Goal: Use online tool/utility: Utilize a website feature to perform a specific function

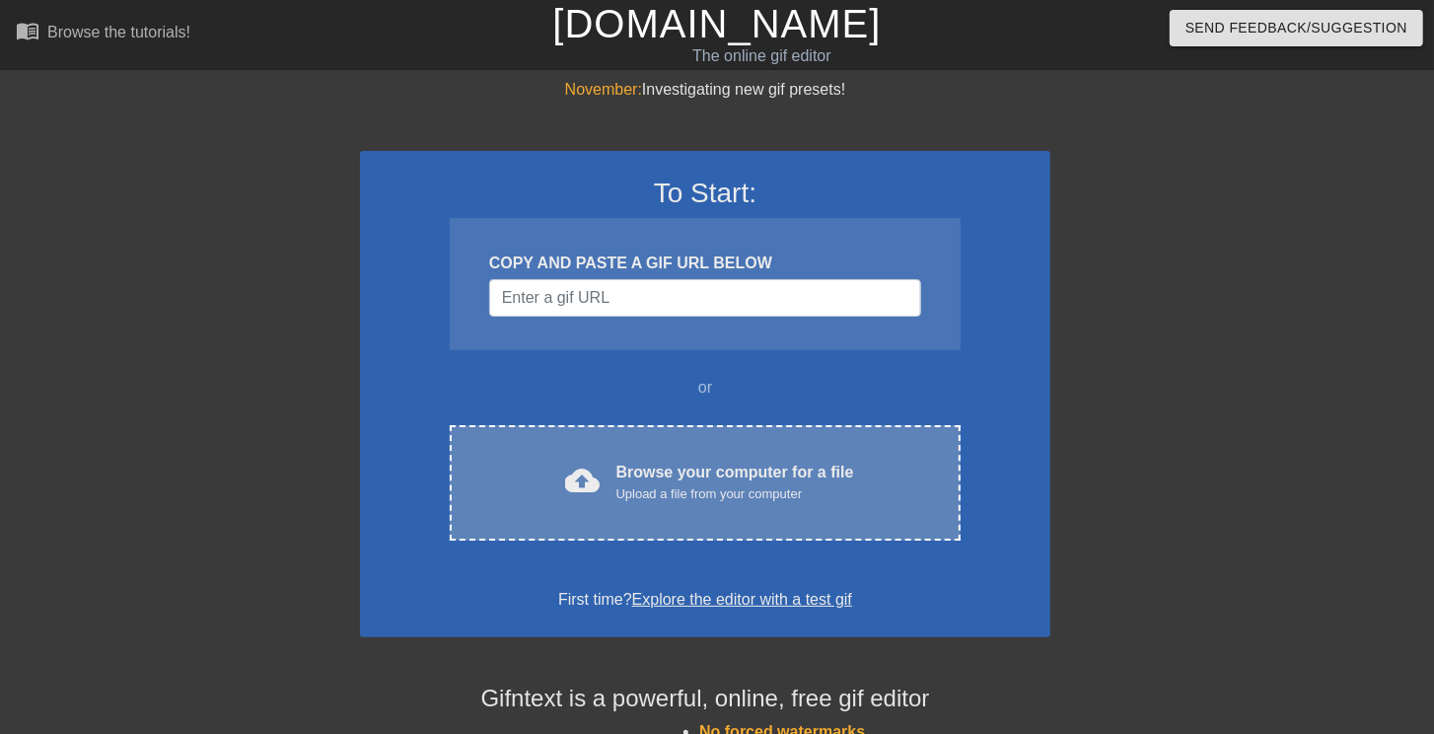
click at [936, 448] on div "cloud_upload Browse your computer for a file Upload a file from your computer C…" at bounding box center [705, 482] width 511 height 115
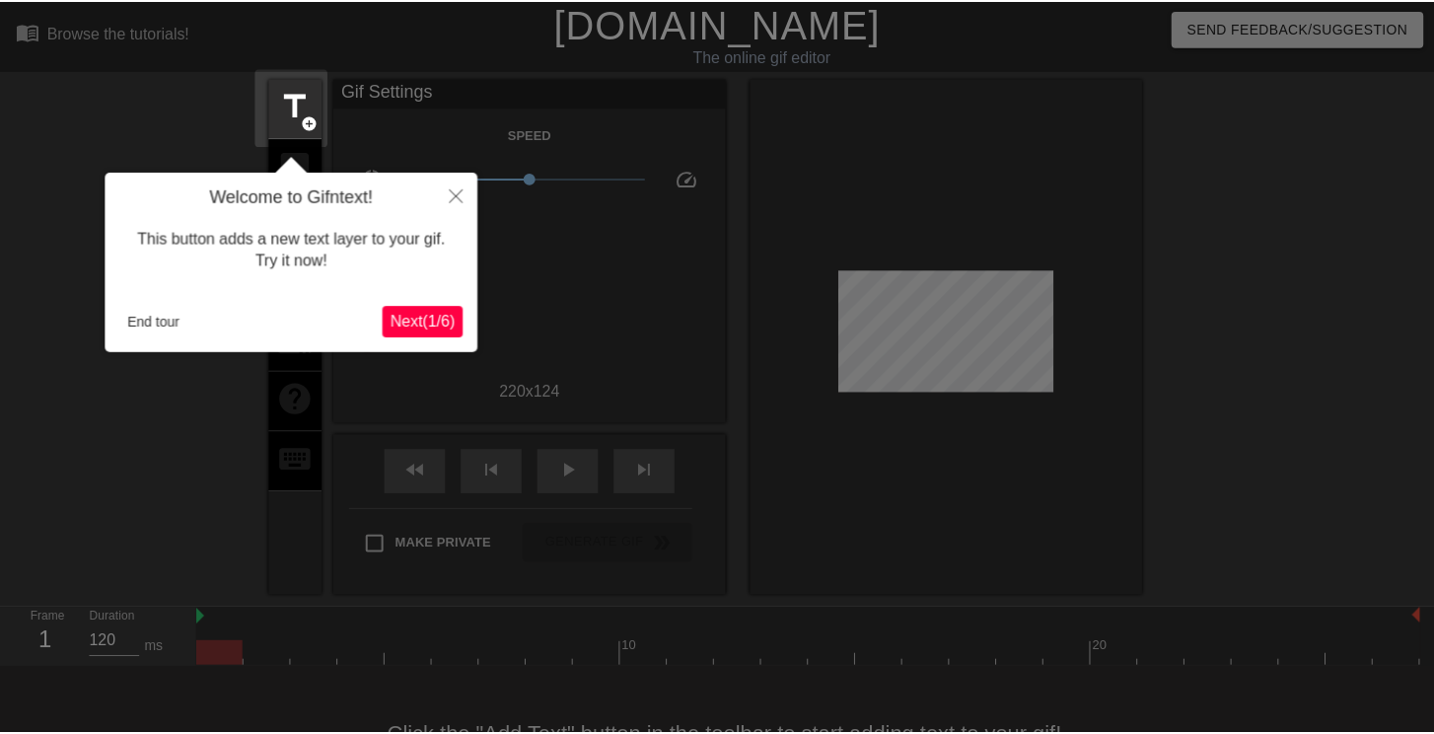
scroll to position [48, 0]
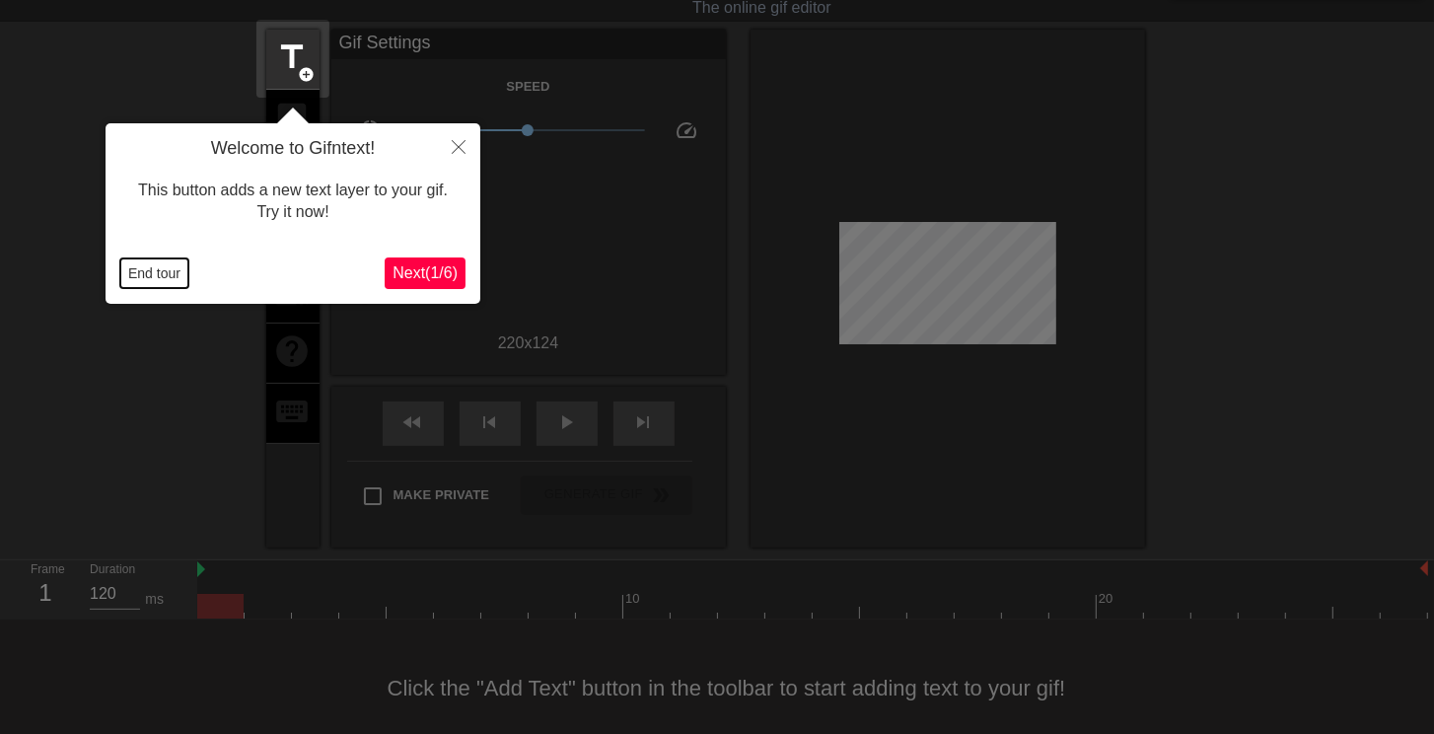
click at [168, 275] on button "End tour" at bounding box center [154, 273] width 68 height 30
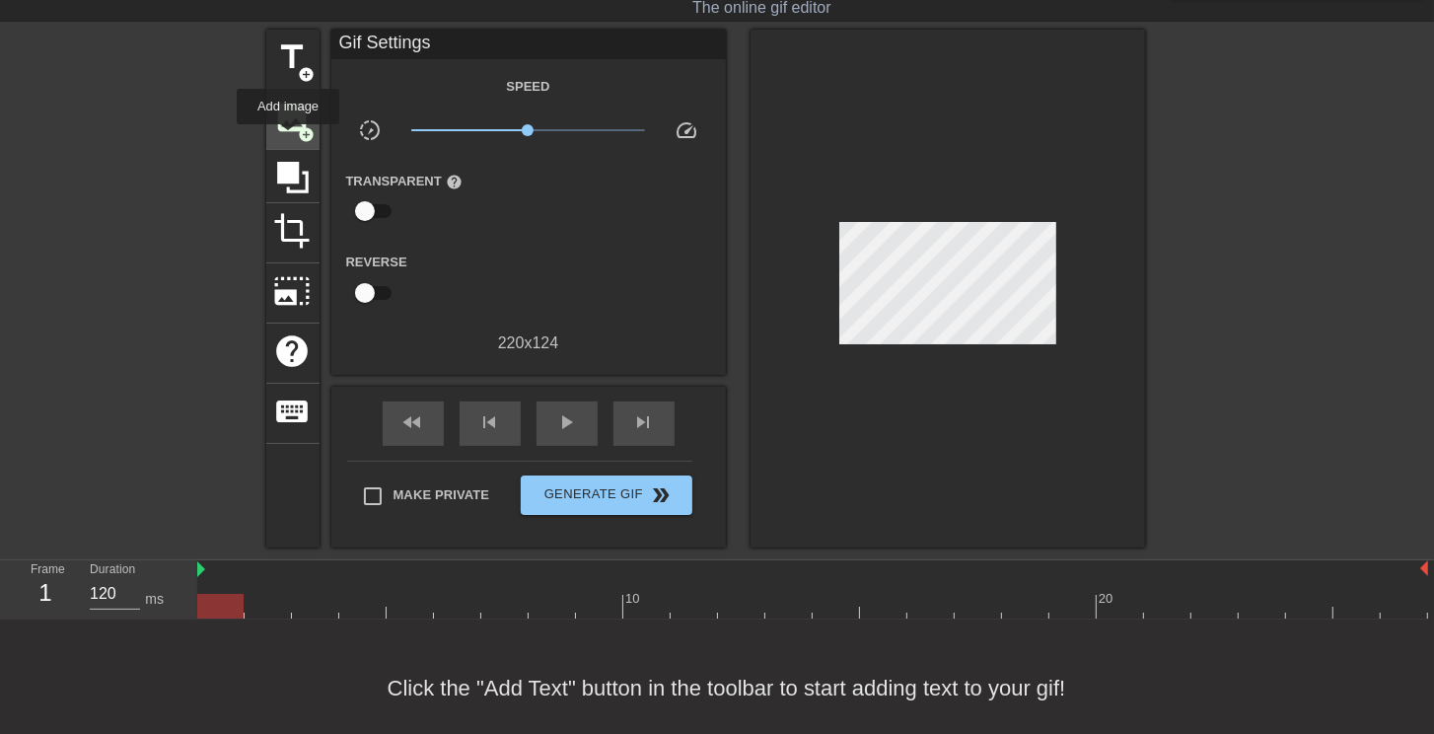
click at [288, 138] on div "image add_circle" at bounding box center [292, 120] width 53 height 60
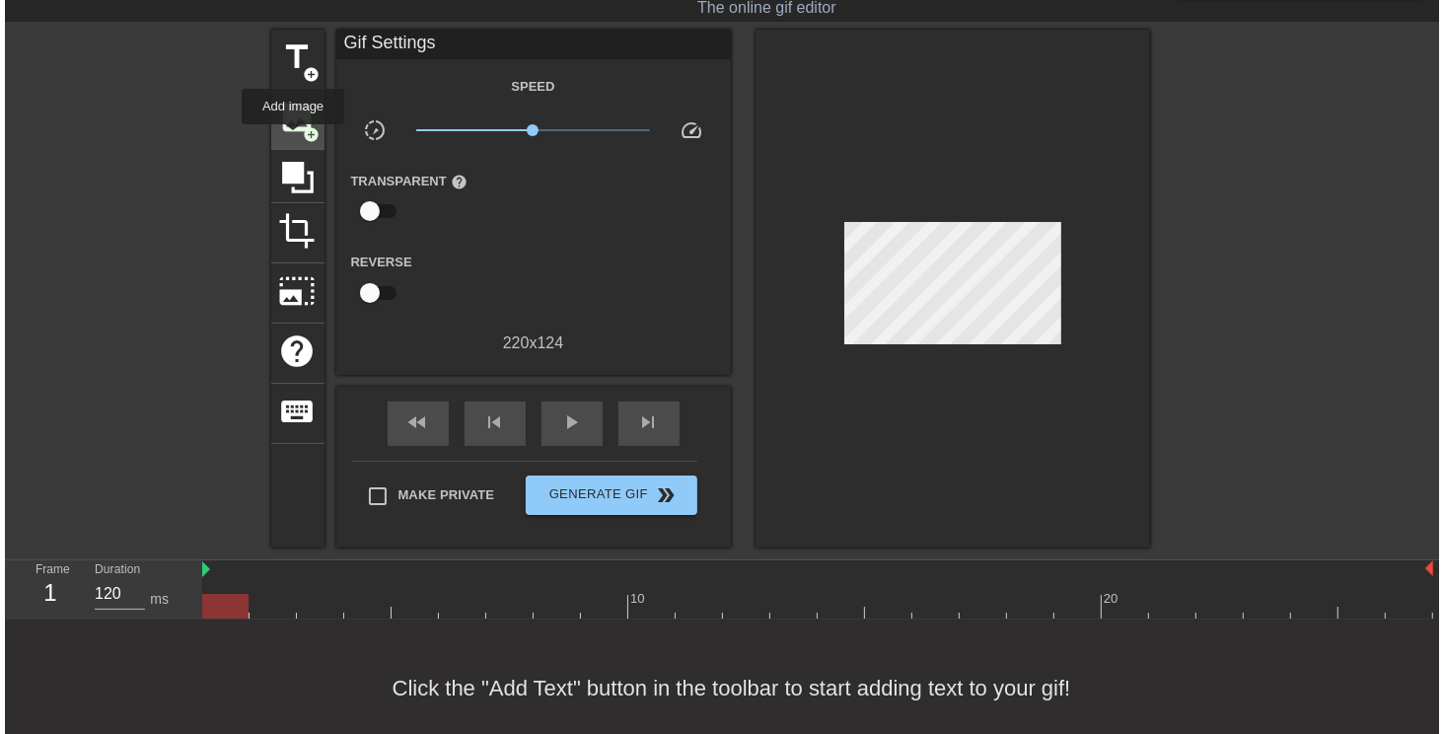
scroll to position [0, 0]
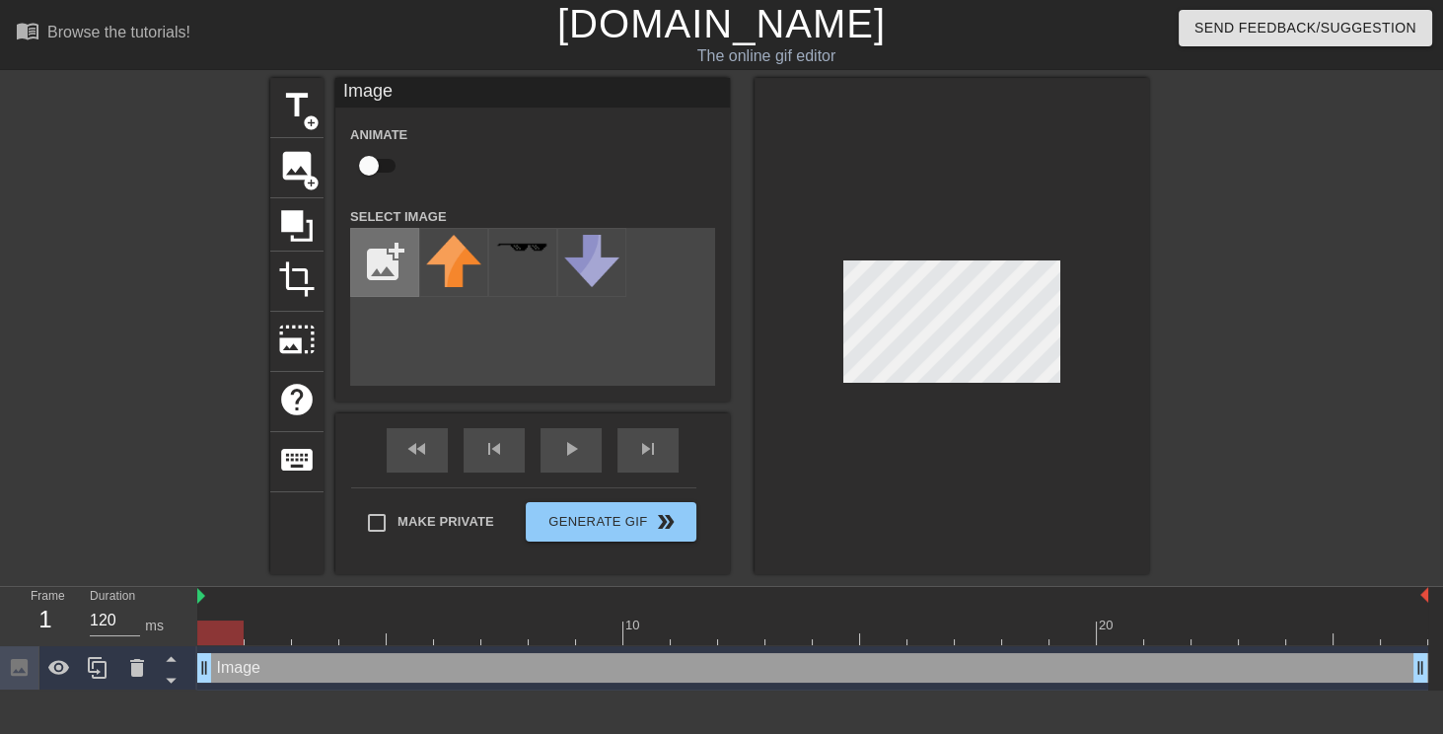
click at [374, 255] on input "file" at bounding box center [384, 262] width 67 height 67
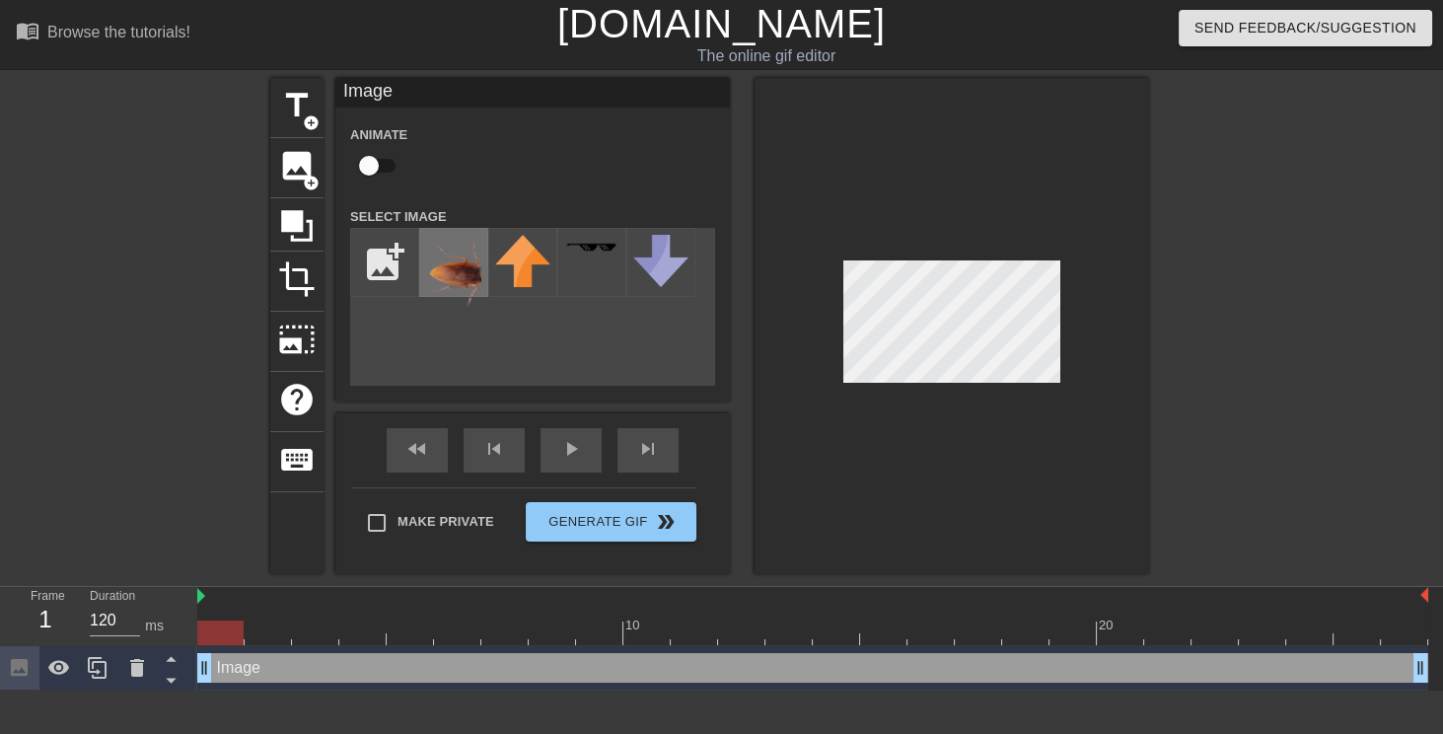
click at [434, 263] on img at bounding box center [453, 273] width 55 height 77
click at [840, 348] on div at bounding box center [951, 326] width 394 height 496
click at [392, 273] on input "file" at bounding box center [384, 262] width 67 height 67
type input "C:\fakepath\大蟑螂.png"
click at [462, 269] on img at bounding box center [453, 262] width 55 height 55
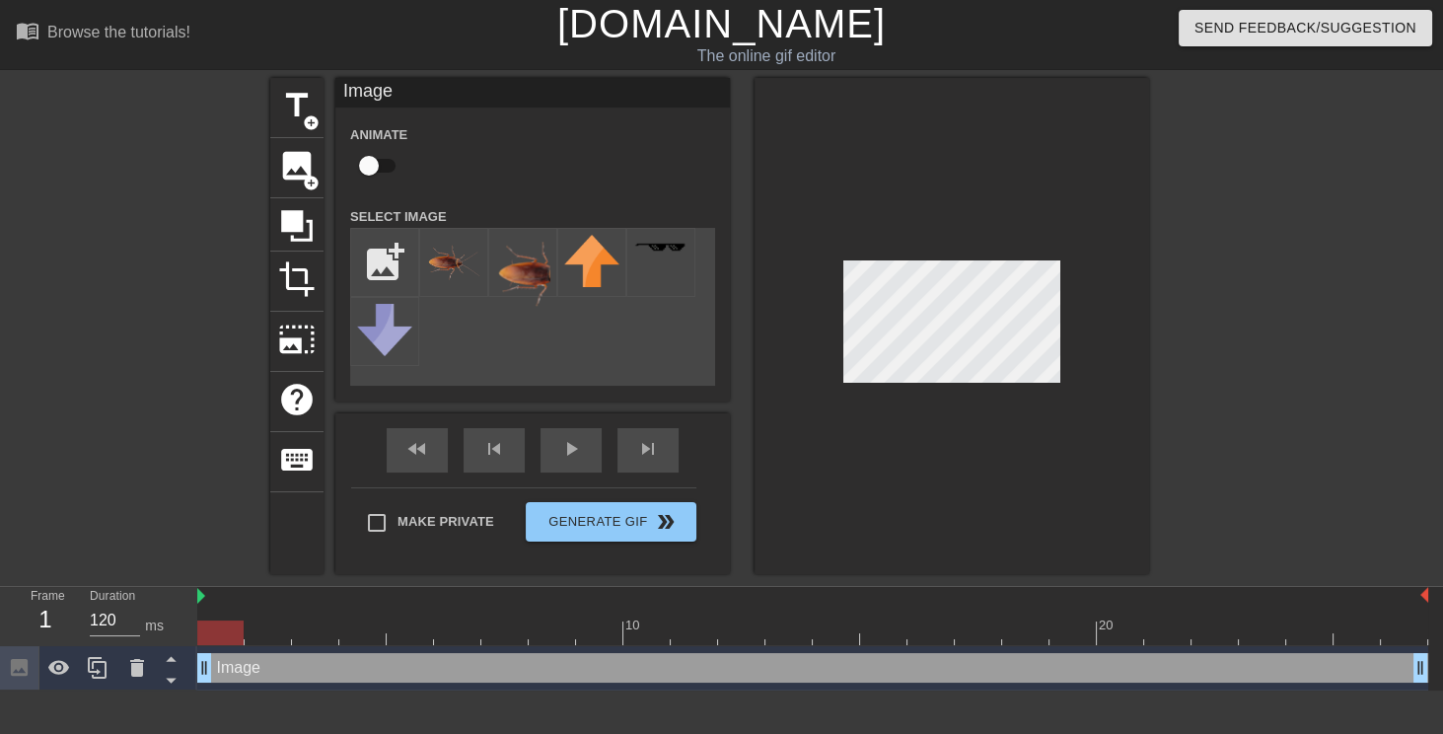
click at [985, 397] on div at bounding box center [951, 326] width 394 height 496
click at [968, 396] on div at bounding box center [951, 326] width 394 height 496
click at [371, 166] on input "checkbox" at bounding box center [369, 165] width 112 height 37
checkbox input "true"
click at [280, 628] on div at bounding box center [812, 632] width 1231 height 25
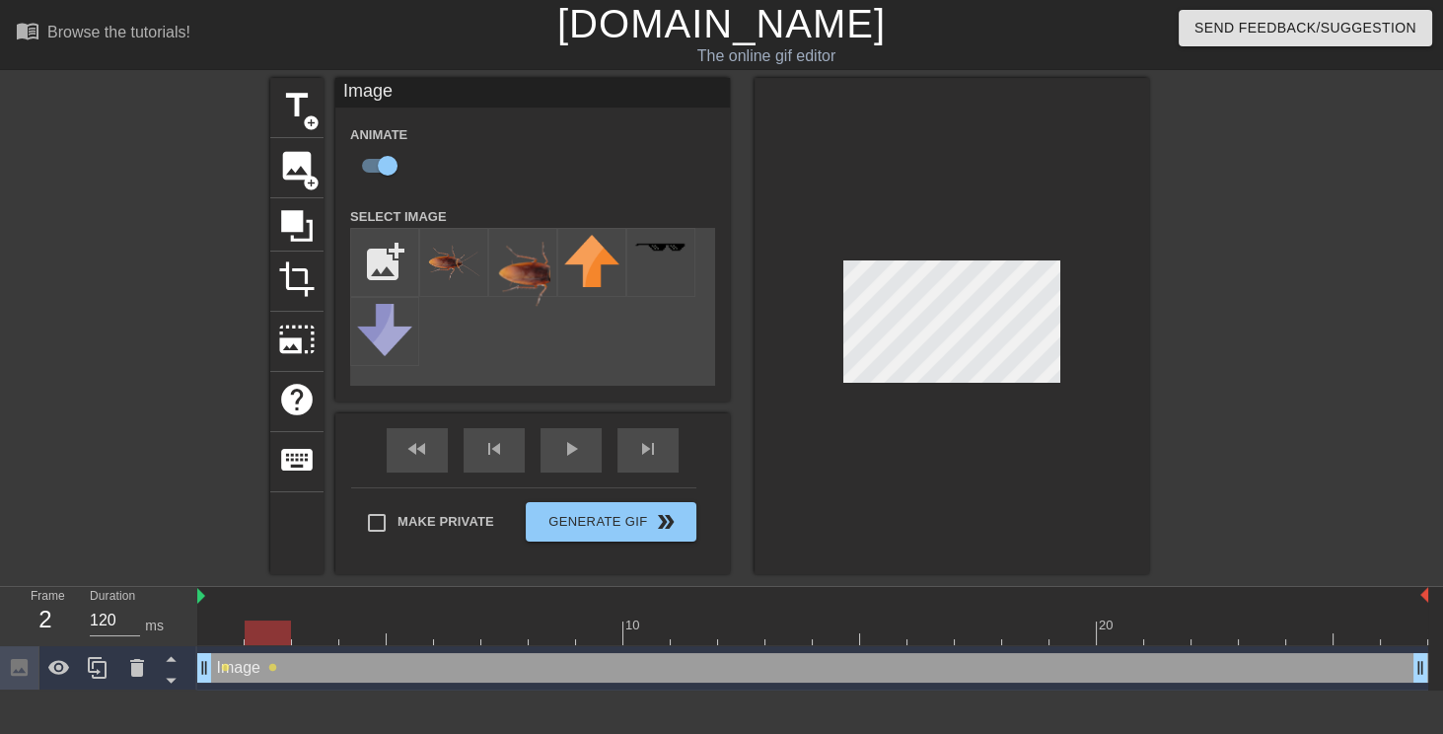
drag, startPoint x: 321, startPoint y: 631, endPoint x: 363, endPoint y: 602, distance: 50.3
click at [321, 631] on div at bounding box center [812, 632] width 1231 height 25
click at [356, 626] on div at bounding box center [812, 632] width 1231 height 25
click at [414, 641] on div at bounding box center [812, 632] width 1231 height 25
click at [446, 632] on div at bounding box center [812, 632] width 1231 height 25
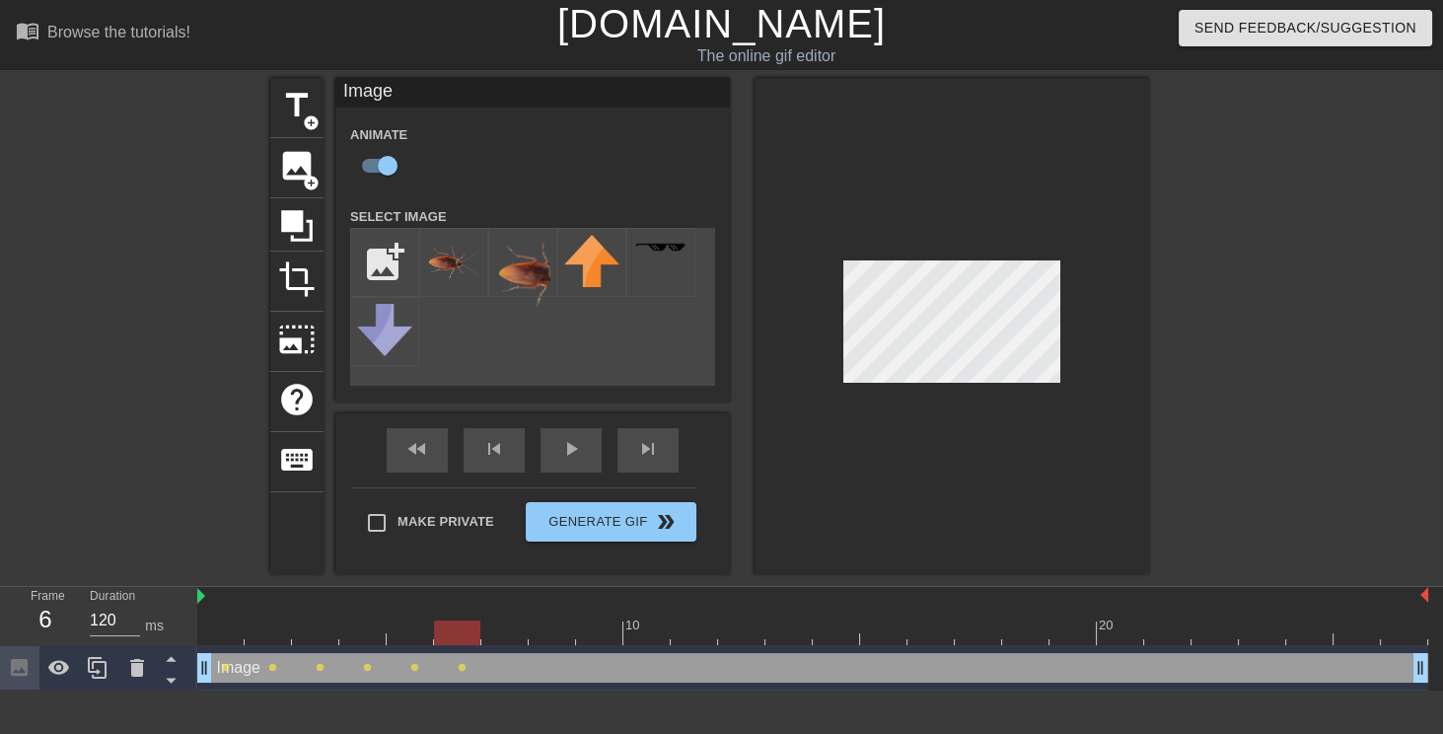
click at [499, 628] on div at bounding box center [812, 632] width 1231 height 25
click at [555, 622] on div at bounding box center [812, 632] width 1231 height 25
drag, startPoint x: 590, startPoint y: 621, endPoint x: 598, endPoint y: 613, distance: 11.2
click at [592, 621] on div at bounding box center [812, 632] width 1231 height 25
click at [773, 480] on div at bounding box center [951, 326] width 394 height 496
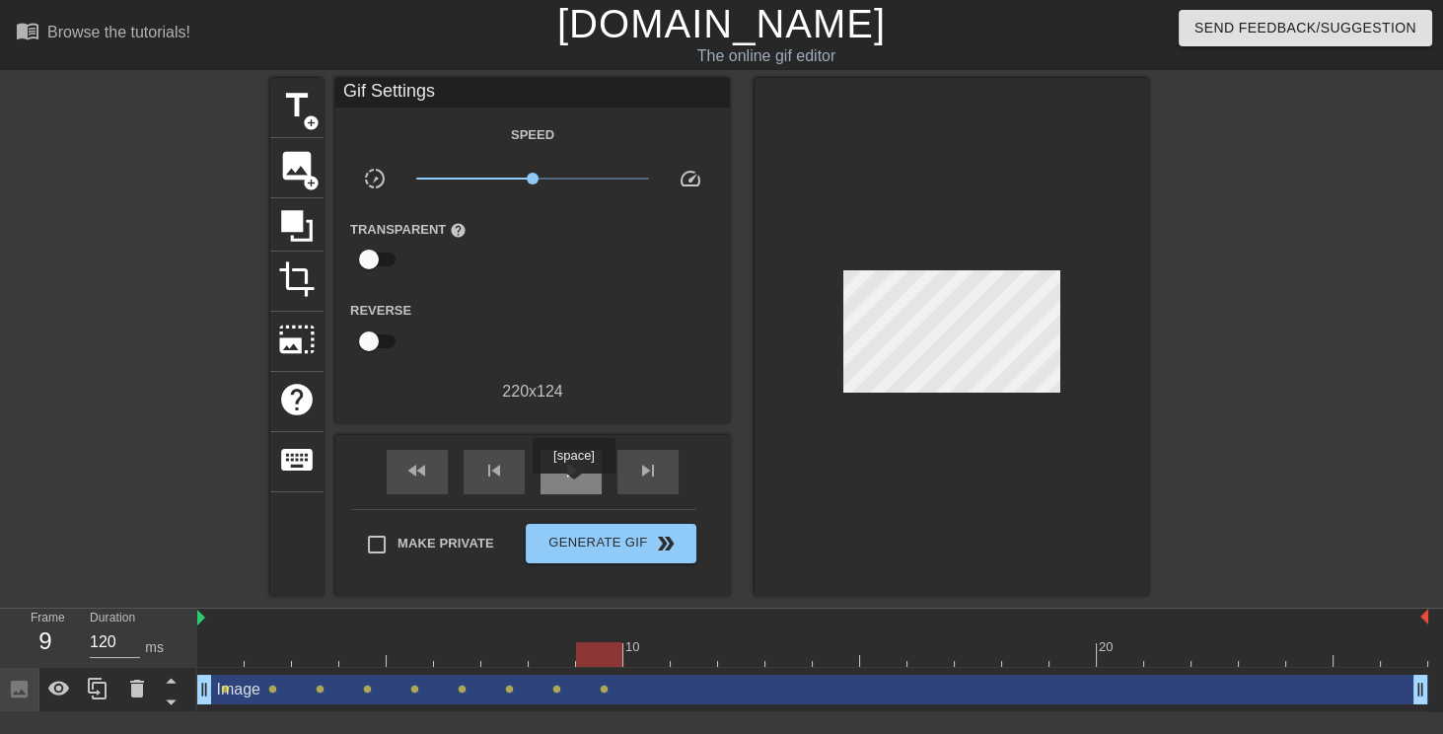
click at [573, 482] on div "play_arrow" at bounding box center [570, 472] width 61 height 44
click at [49, 638] on div "9" at bounding box center [46, 640] width 30 height 35
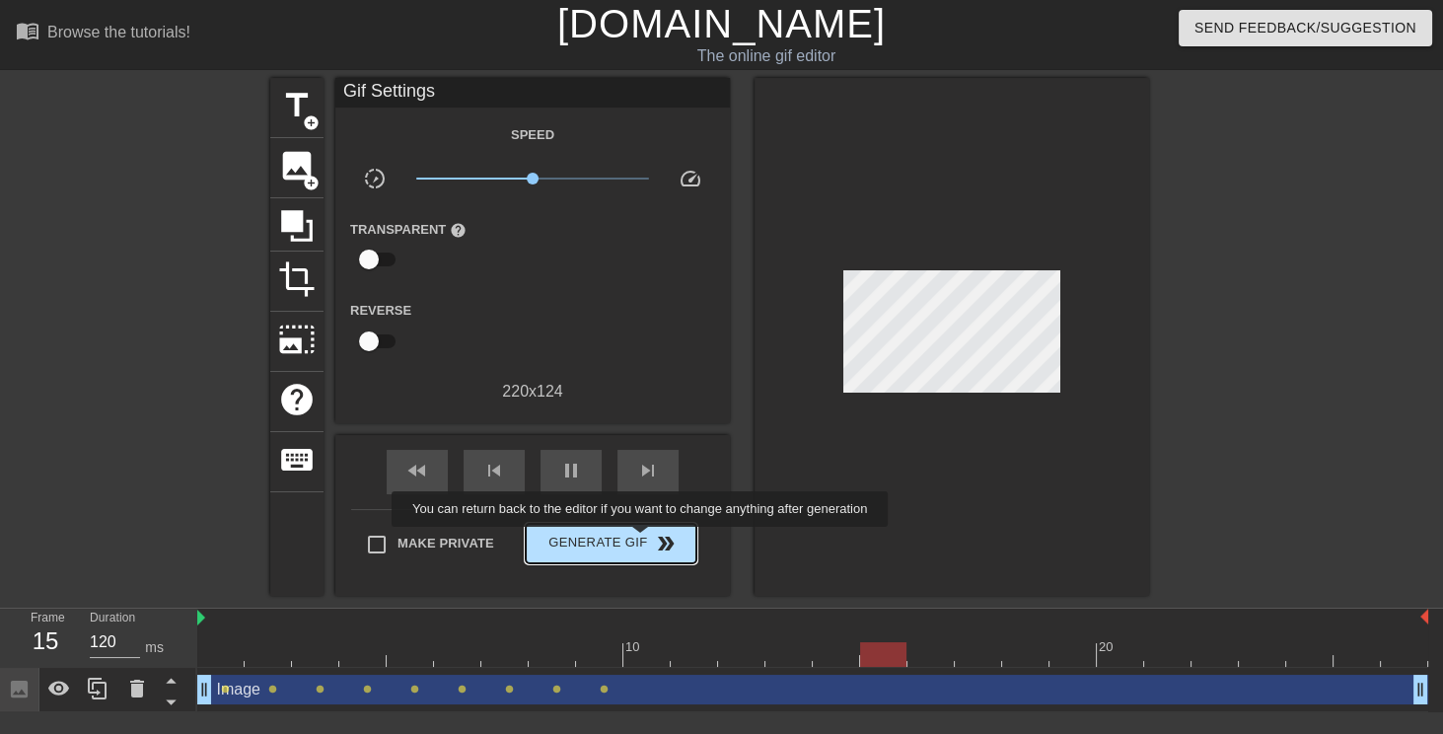
click at [641, 540] on span "Generate Gif double_arrow" at bounding box center [610, 543] width 155 height 24
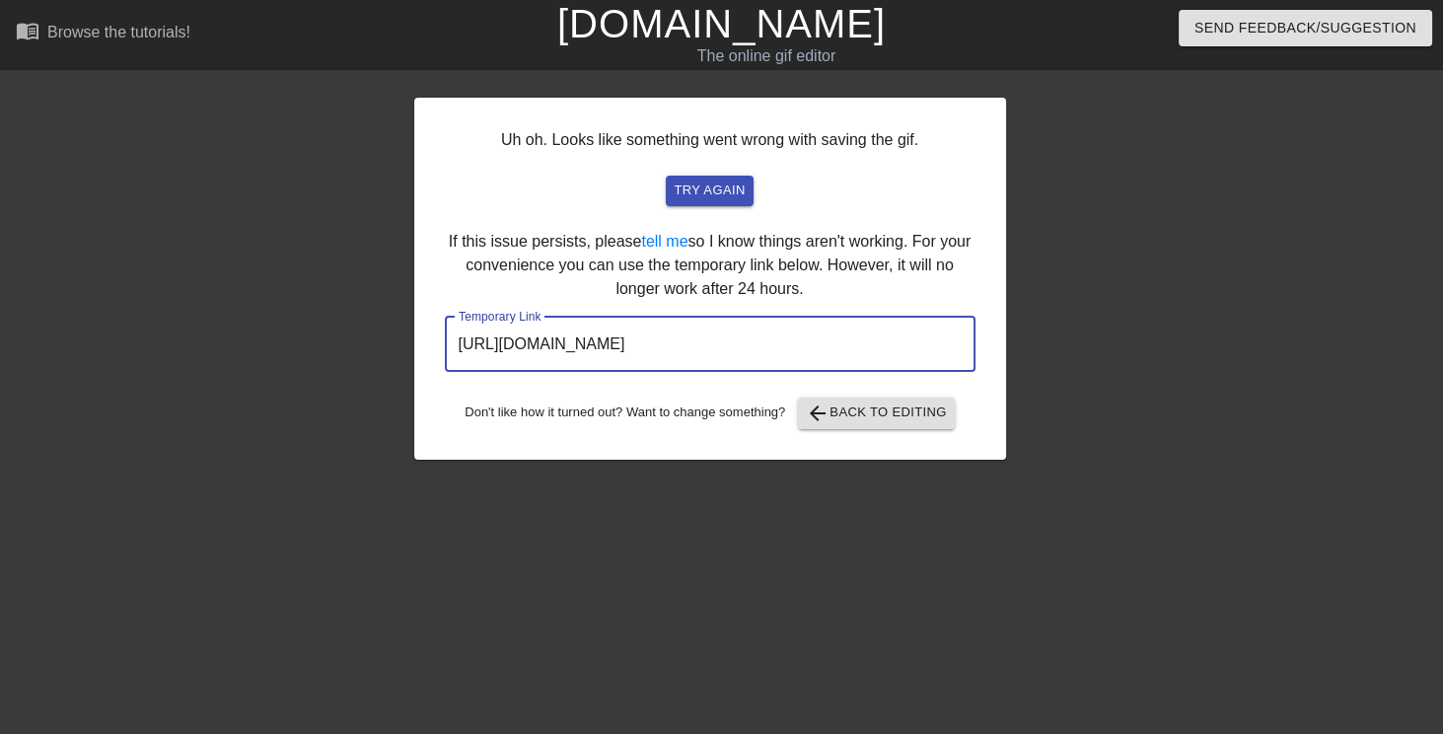
drag, startPoint x: 807, startPoint y: 345, endPoint x: 3, endPoint y: 126, distance: 832.9
click at [0, 126] on div "Uh oh. Looks like something went wrong with saving the gif. try again If this i…" at bounding box center [721, 269] width 1443 height 382
click at [868, 420] on span "arrow_back Back to Editing" at bounding box center [876, 413] width 141 height 24
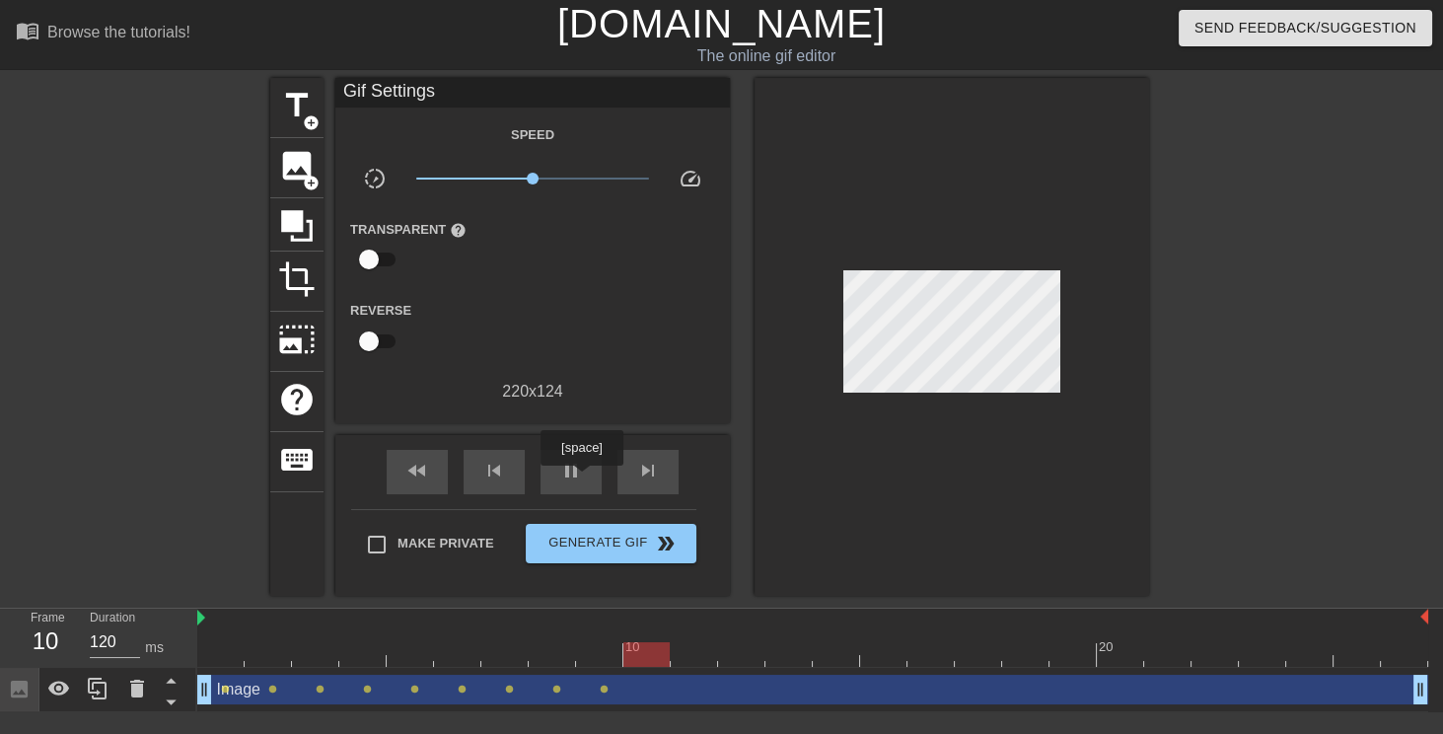
drag, startPoint x: 581, startPoint y: 479, endPoint x: 629, endPoint y: 600, distance: 130.6
click at [581, 479] on span "pause" at bounding box center [571, 471] width 24 height 24
drag, startPoint x: 646, startPoint y: 653, endPoint x: 231, endPoint y: 622, distance: 416.2
click at [222, 638] on div "10 20" at bounding box center [812, 637] width 1231 height 58
click at [315, 156] on div "image add_circle" at bounding box center [296, 168] width 53 height 60
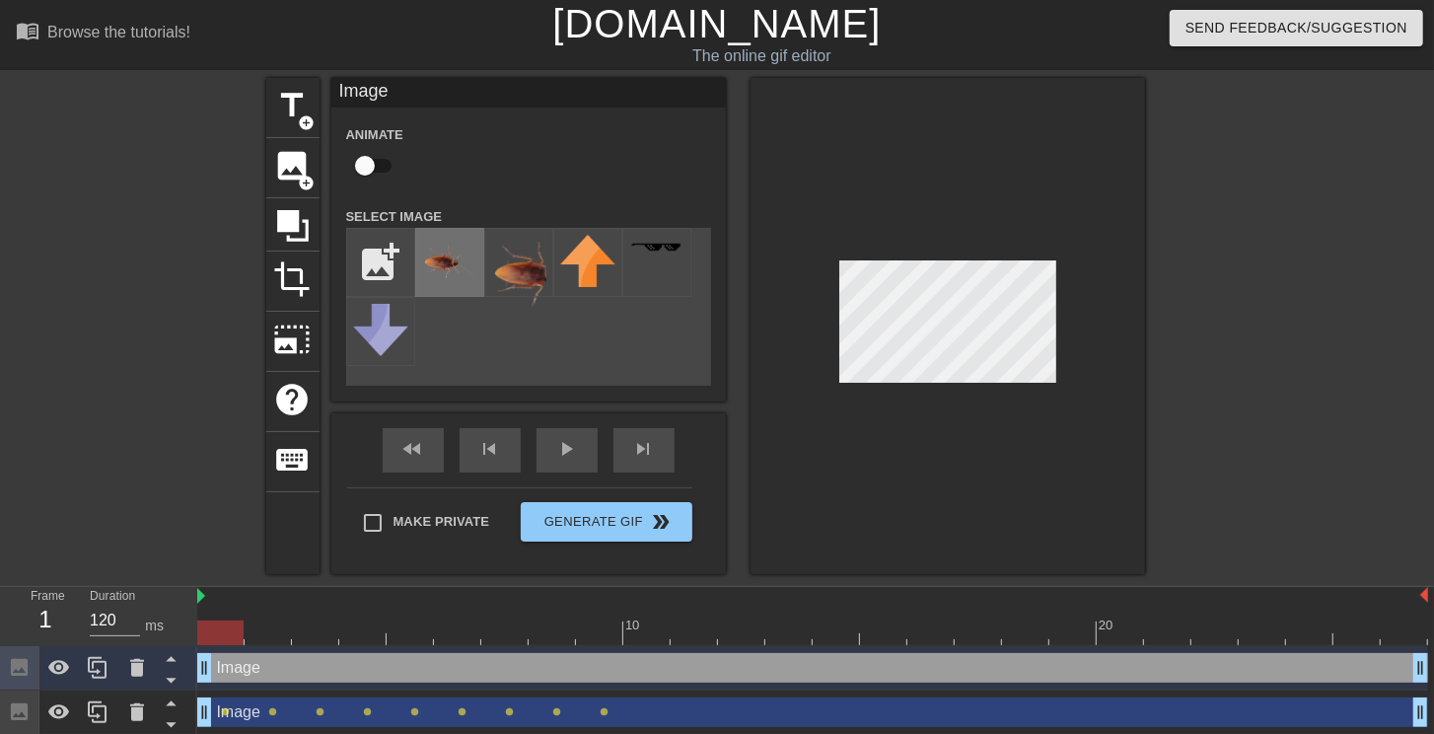
click at [464, 262] on img at bounding box center [449, 262] width 55 height 55
click at [988, 418] on div at bounding box center [947, 326] width 394 height 496
click at [370, 159] on input "checkbox" at bounding box center [365, 165] width 112 height 37
checkbox input "true"
click at [275, 637] on div at bounding box center [812, 632] width 1231 height 25
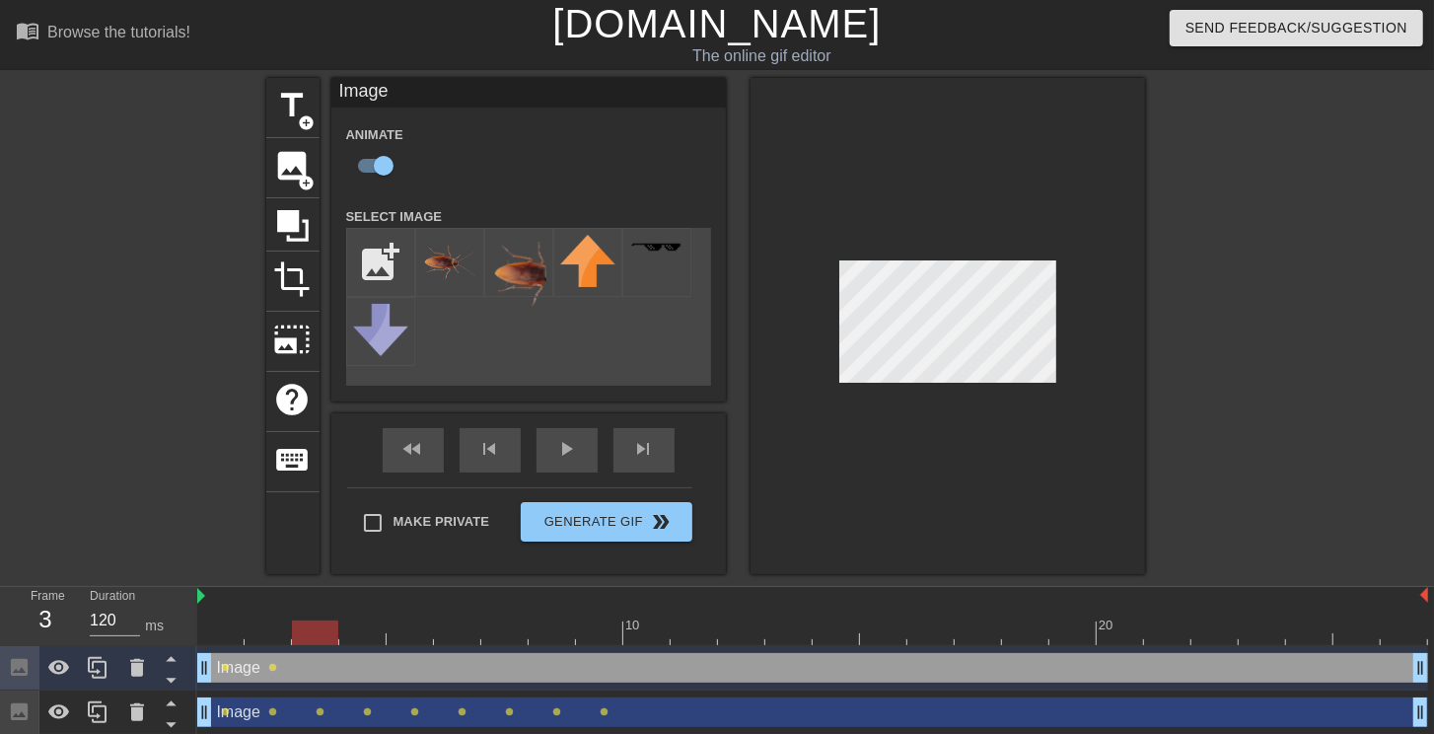
click at [325, 631] on div at bounding box center [812, 632] width 1231 height 25
click at [367, 625] on div at bounding box center [812, 632] width 1231 height 25
drag, startPoint x: 414, startPoint y: 635, endPoint x: 433, endPoint y: 621, distance: 23.3
click at [414, 634] on div at bounding box center [812, 632] width 1231 height 25
click at [455, 631] on div at bounding box center [812, 632] width 1231 height 25
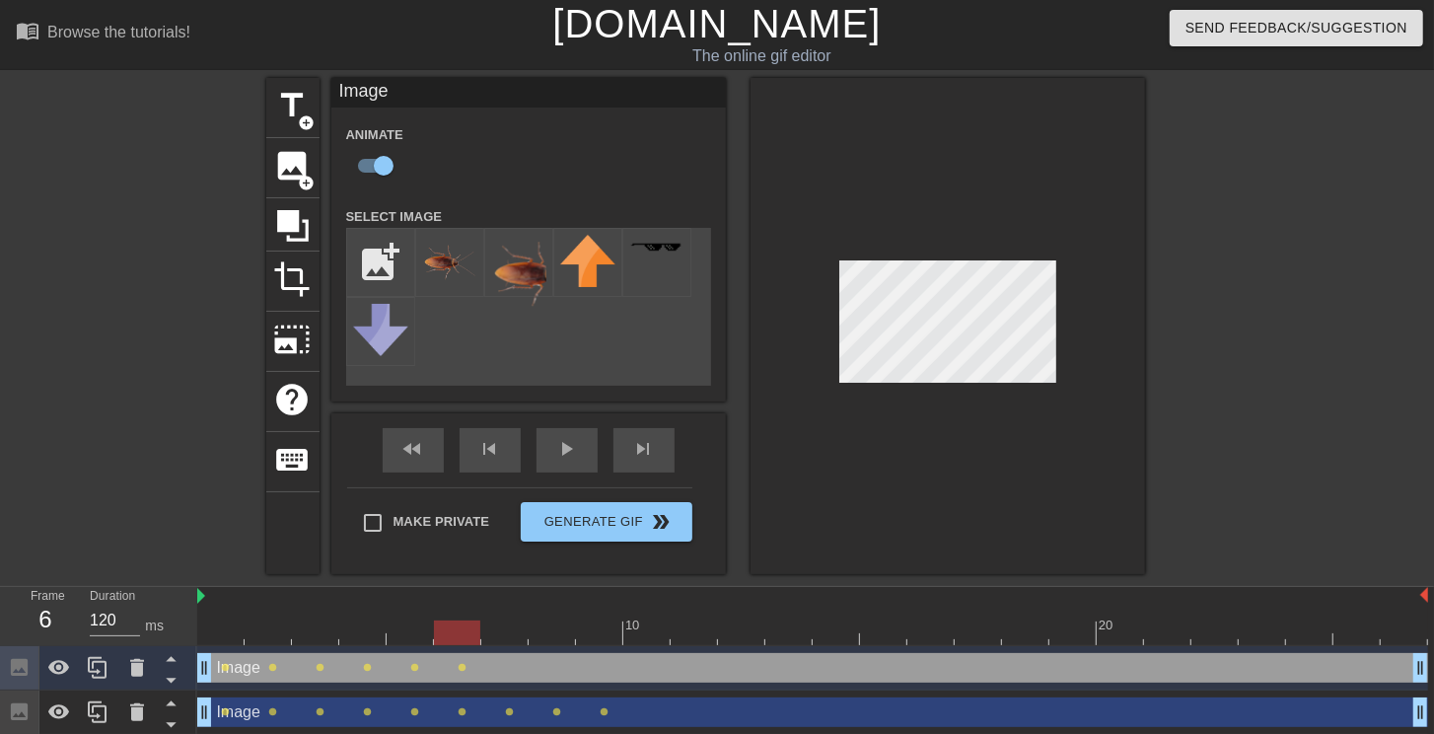
drag, startPoint x: 513, startPoint y: 640, endPoint x: 657, endPoint y: 561, distance: 164.2
click at [513, 639] on div at bounding box center [812, 632] width 1231 height 25
drag, startPoint x: 540, startPoint y: 628, endPoint x: 558, endPoint y: 620, distance: 19.4
click at [541, 628] on div at bounding box center [812, 632] width 1231 height 25
click at [607, 625] on div at bounding box center [812, 632] width 1231 height 25
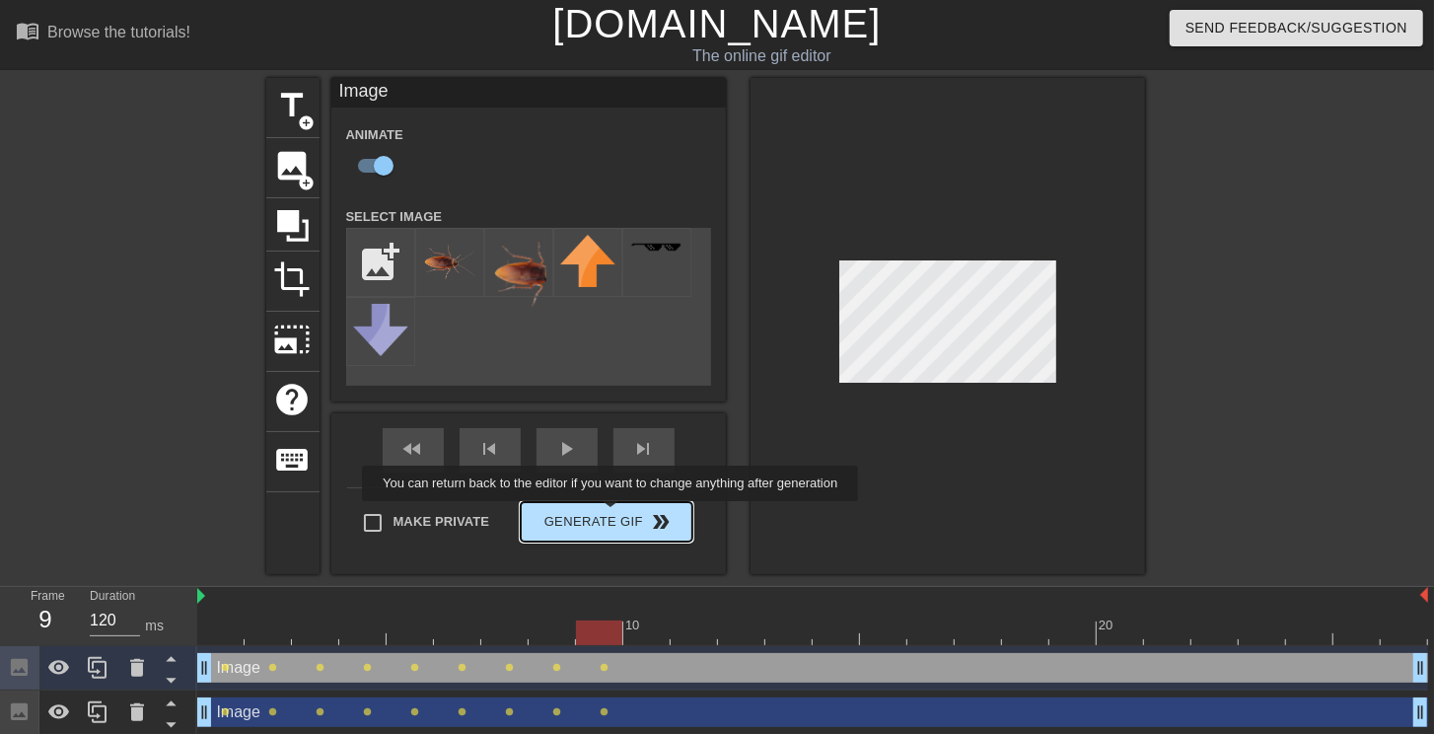
click at [612, 515] on div "Make Private Generate Gif double_arrow" at bounding box center [519, 526] width 345 height 78
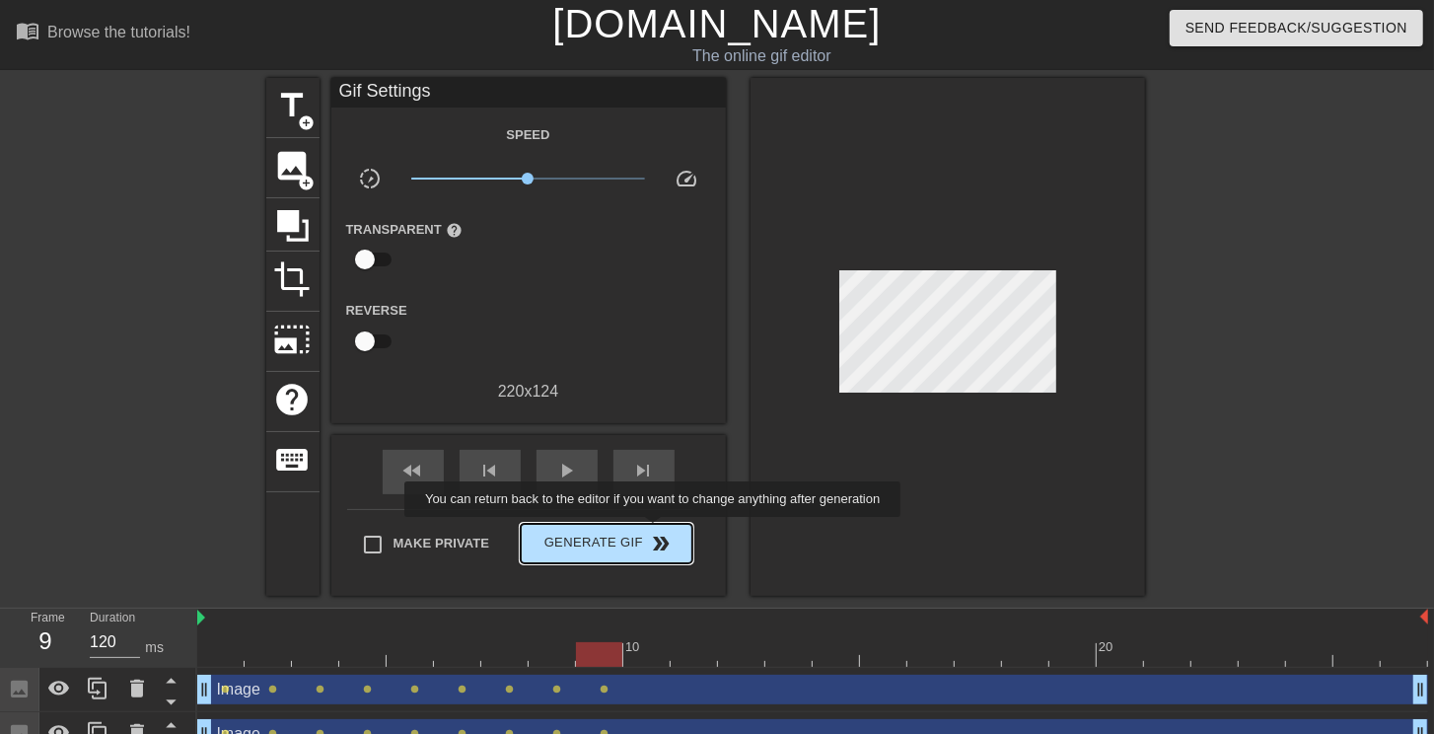
click at [655, 531] on span "double_arrow" at bounding box center [661, 543] width 24 height 24
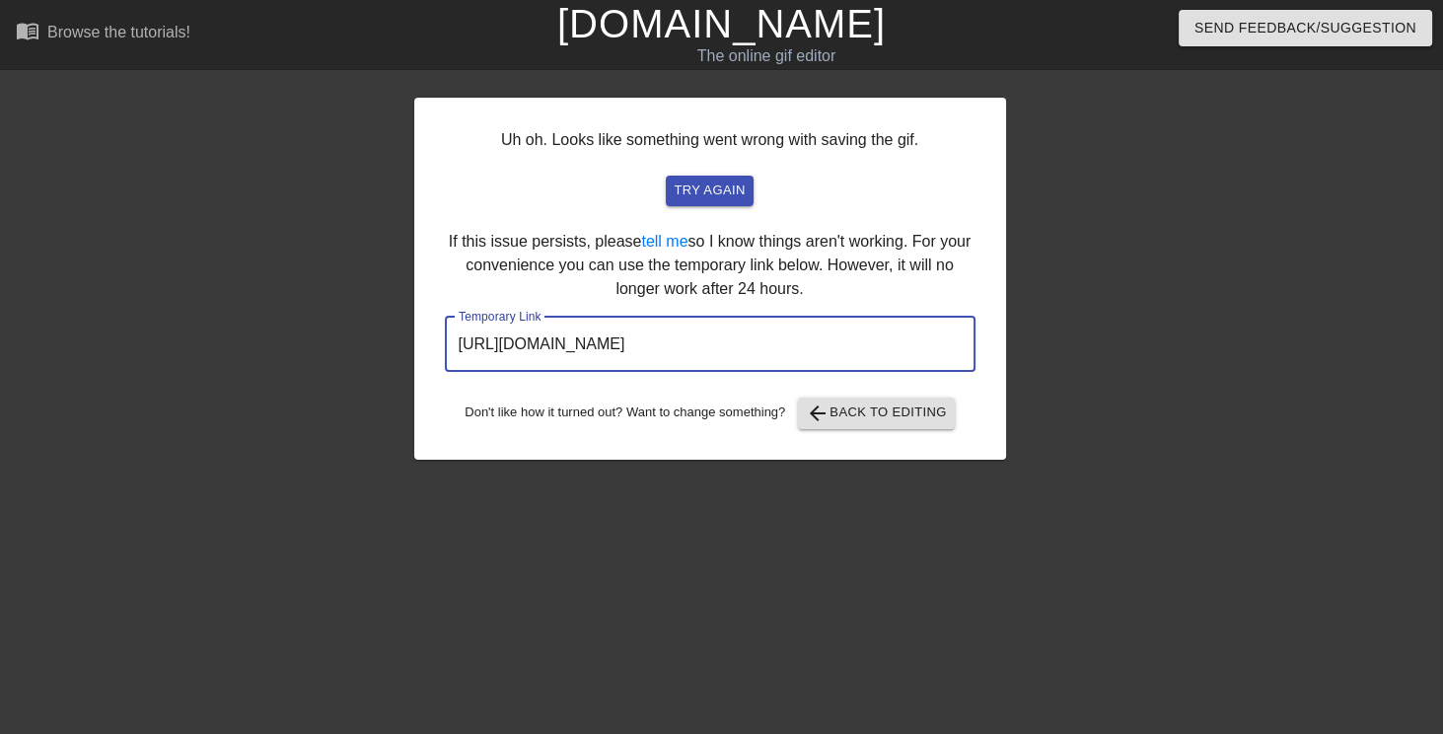
drag, startPoint x: 897, startPoint y: 340, endPoint x: 168, endPoint y: 324, distance: 729.8
click at [184, 329] on div "Uh oh. Looks like something went wrong with saving the gif. try again If this i…" at bounding box center [721, 269] width 1443 height 382
